Goal: Information Seeking & Learning: Learn about a topic

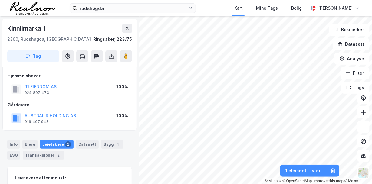
scroll to position [0, 0]
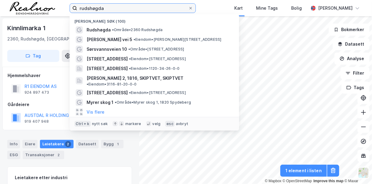
drag, startPoint x: 104, startPoint y: 9, endPoint x: 58, endPoint y: 8, distance: 46.3
click at [58, 8] on div "rudshøgda Nylige søk (100) Rudshøgda • Område • [STREET_ADDRESS] • Eiendom • [S…" at bounding box center [186, 8] width 372 height 16
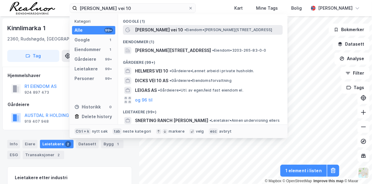
click at [167, 29] on span "[PERSON_NAME] vei 10" at bounding box center [159, 29] width 48 height 7
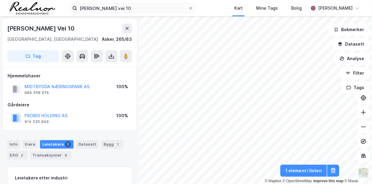
scroll to position [0, 0]
click at [0, 0] on button "PROBIS HOLDING AS" at bounding box center [0, 0] width 0 height 0
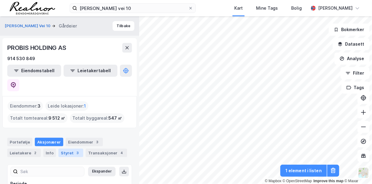
click at [75, 150] on div "3" at bounding box center [78, 153] width 6 height 6
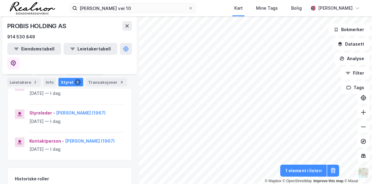
scroll to position [34, 0]
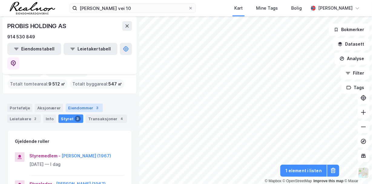
click at [70, 104] on div "Eiendommer 3" at bounding box center [84, 108] width 37 height 8
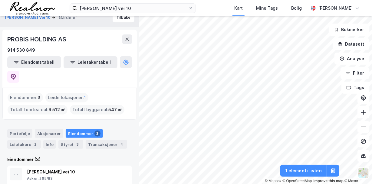
scroll to position [8, 0]
click at [16, 74] on icon at bounding box center [13, 77] width 6 height 6
click at [120, 19] on button "Tilbake" at bounding box center [124, 18] width 22 height 10
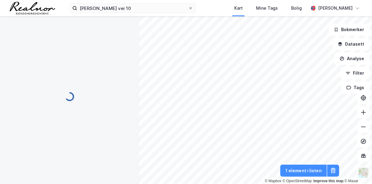
scroll to position [0, 0]
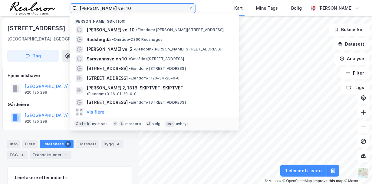
drag, startPoint x: 121, startPoint y: 10, endPoint x: 48, endPoint y: -6, distance: 73.7
click at [48, 0] on html "[PERSON_NAME] vei 10 Nylige søk (100) [PERSON_NAME] vei 10 • Eiendom • [PERSON_…" at bounding box center [186, 92] width 372 height 184
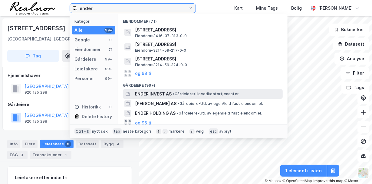
type input "ender"
click at [166, 93] on span "ENDER INVEST AS" at bounding box center [153, 94] width 37 height 7
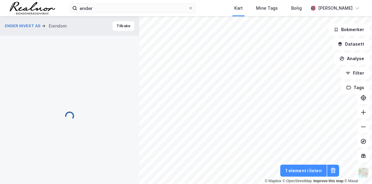
scroll to position [0, 0]
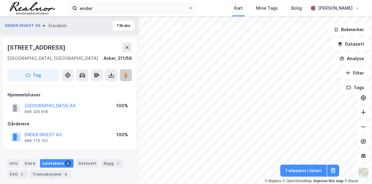
click at [124, 75] on image at bounding box center [126, 75] width 4 height 6
click at [122, 25] on button "Tilbake" at bounding box center [124, 26] width 22 height 10
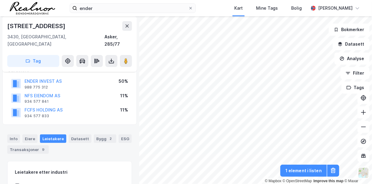
scroll to position [121, 0]
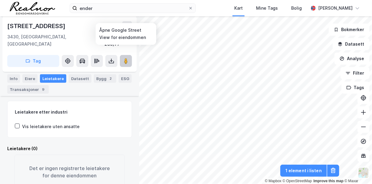
click at [124, 58] on image at bounding box center [126, 61] width 4 height 6
